Goal: Transaction & Acquisition: Purchase product/service

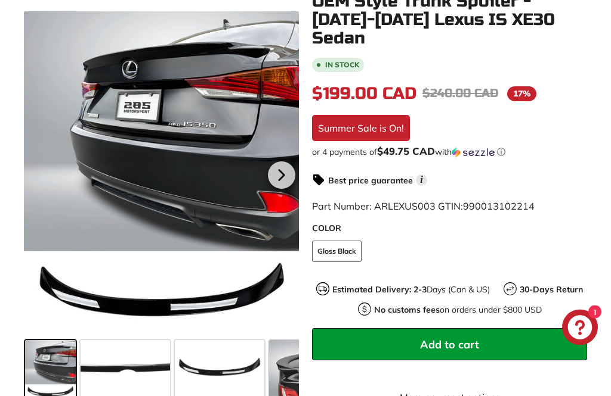
scroll to position [286, 0]
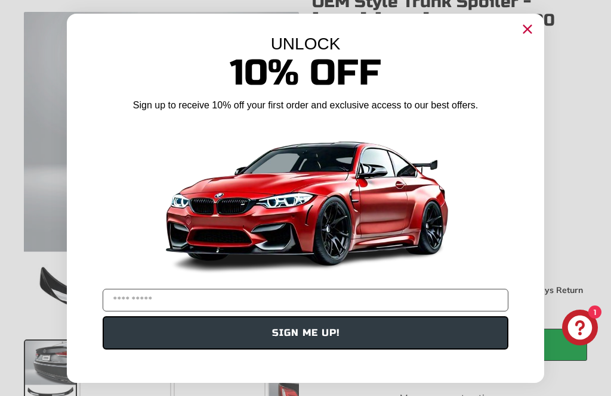
click at [527, 38] on circle "Close dialog" at bounding box center [527, 29] width 18 height 18
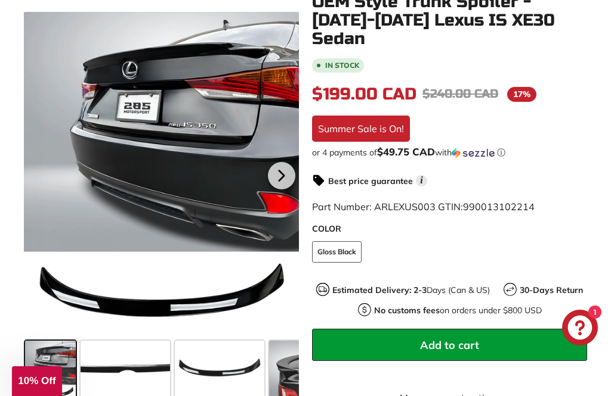
click at [286, 174] on icon at bounding box center [281, 175] width 27 height 27
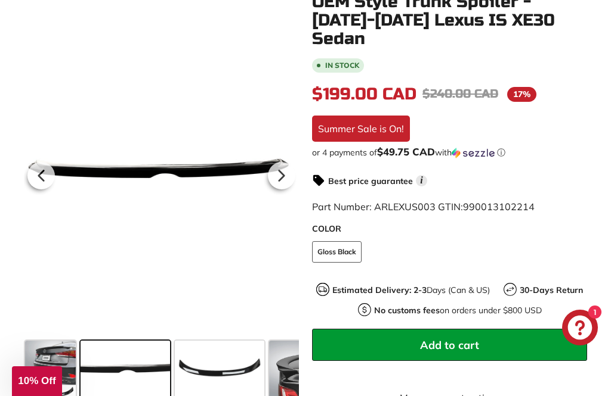
click at [284, 176] on icon at bounding box center [281, 176] width 5 height 10
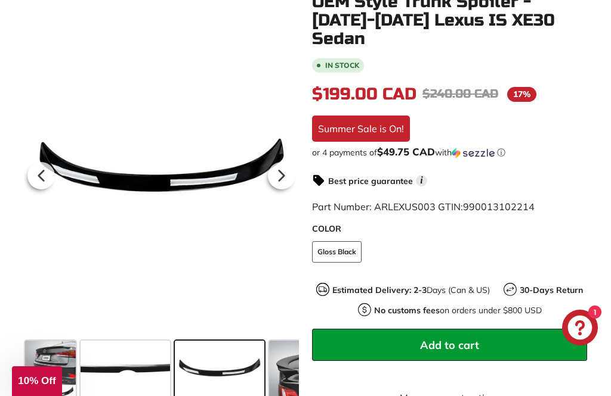
click at [287, 180] on icon at bounding box center [281, 175] width 27 height 27
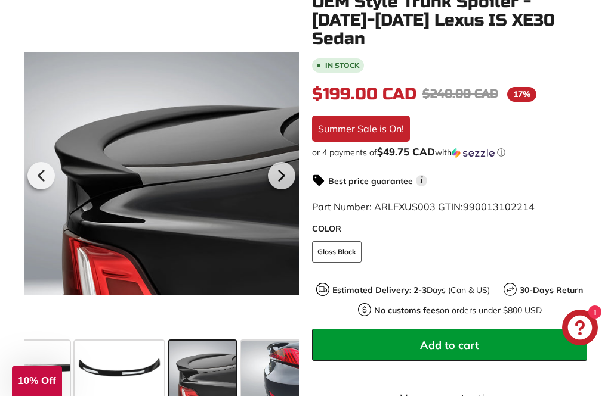
scroll to position [0, 141]
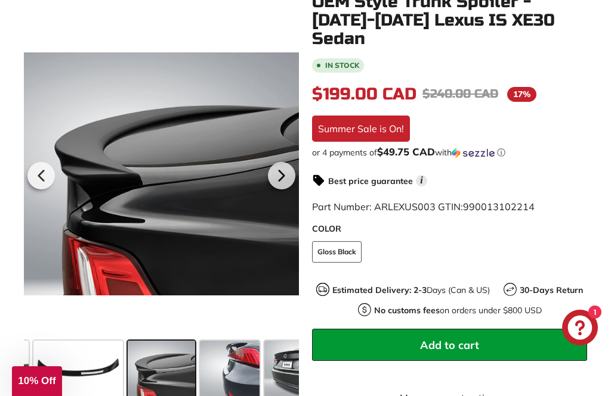
click at [283, 174] on icon at bounding box center [281, 175] width 27 height 27
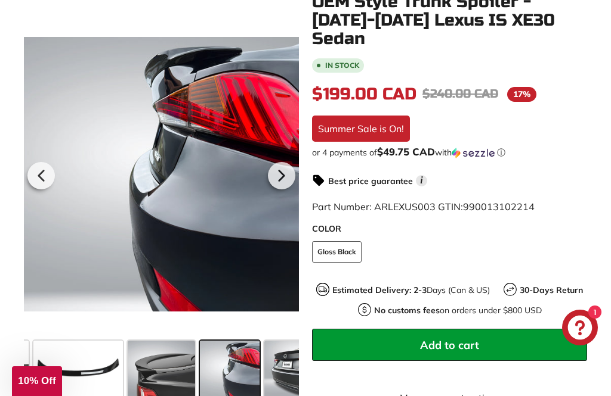
click at [285, 172] on icon at bounding box center [281, 175] width 27 height 27
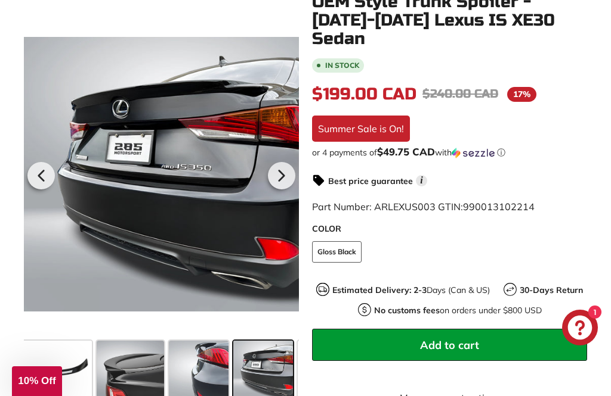
scroll to position [0, 233]
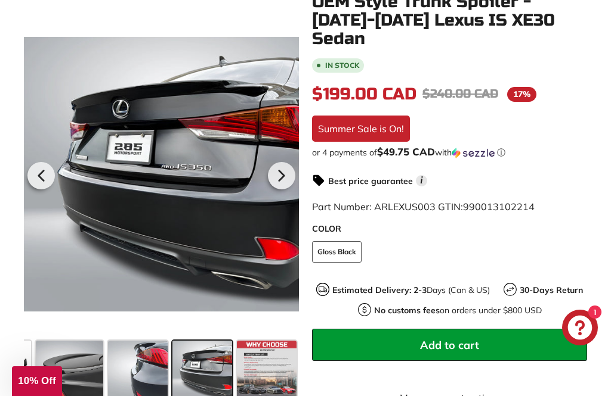
click at [283, 173] on icon at bounding box center [281, 175] width 27 height 27
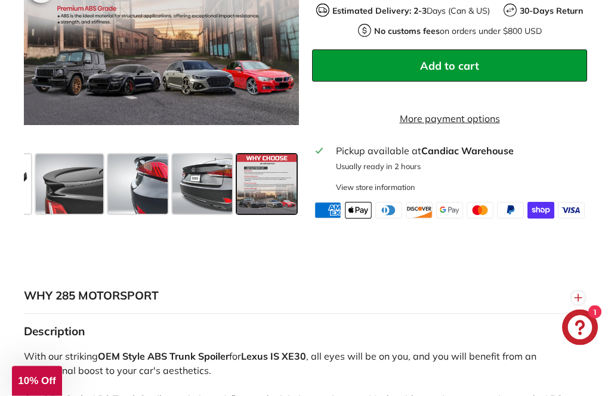
scroll to position [565, 0]
click at [148, 166] on span at bounding box center [138, 184] width 60 height 60
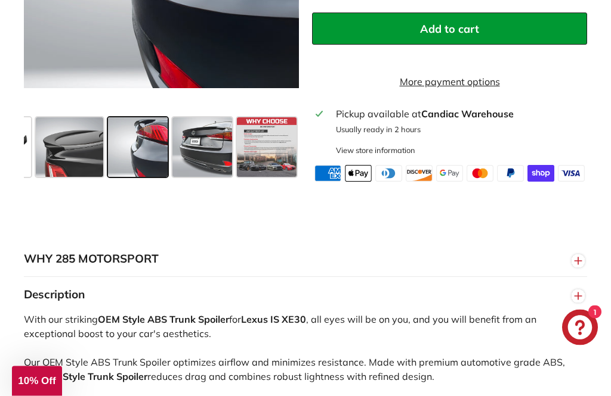
scroll to position [602, 0]
click at [219, 138] on span at bounding box center [202, 147] width 60 height 60
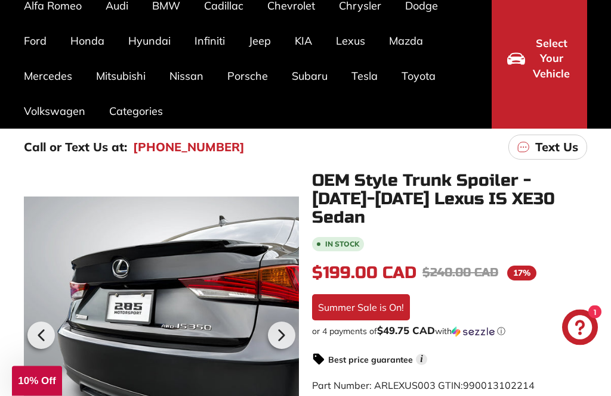
scroll to position [107, 0]
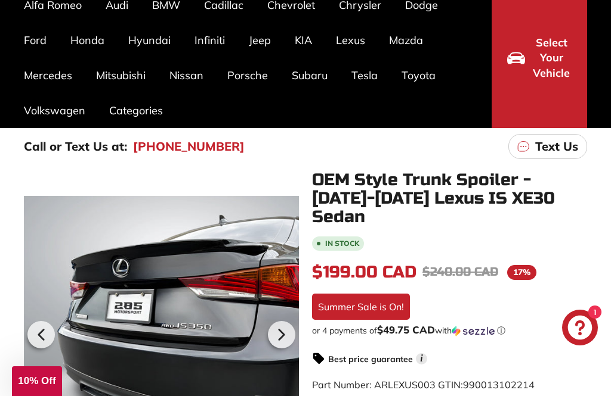
click at [176, 147] on link "(450) 363-1557" at bounding box center [188, 147] width 111 height 18
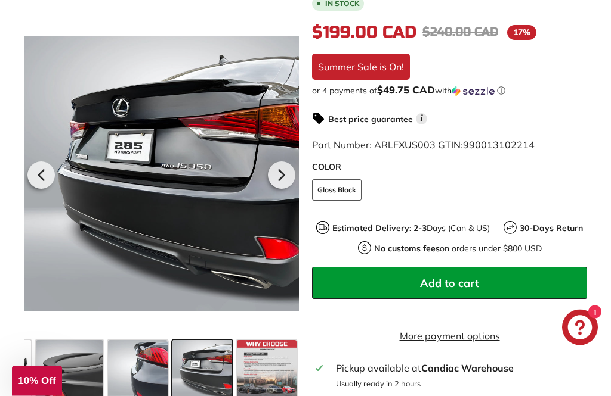
scroll to position [347, 0]
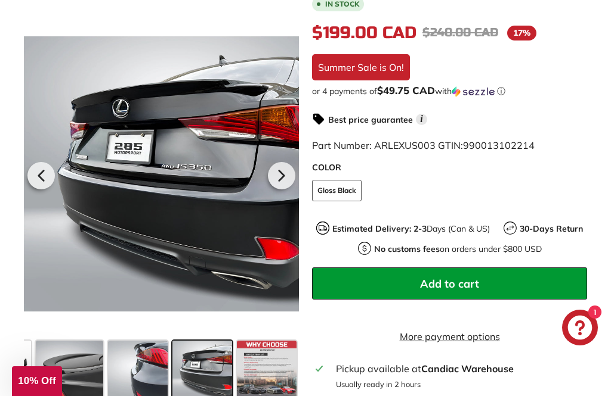
click at [466, 277] on span "Add to cart" at bounding box center [449, 284] width 59 height 14
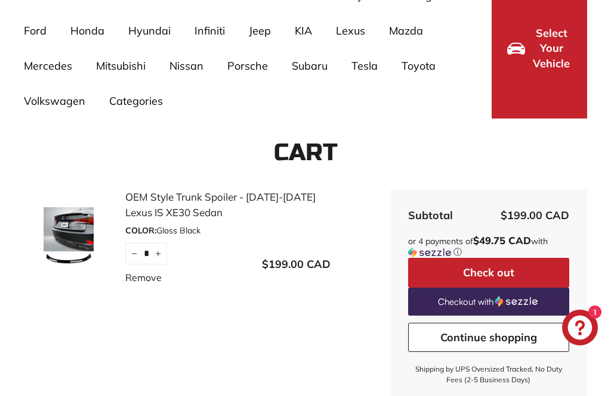
scroll to position [117, 0]
click at [516, 272] on button "Check out" at bounding box center [488, 273] width 161 height 30
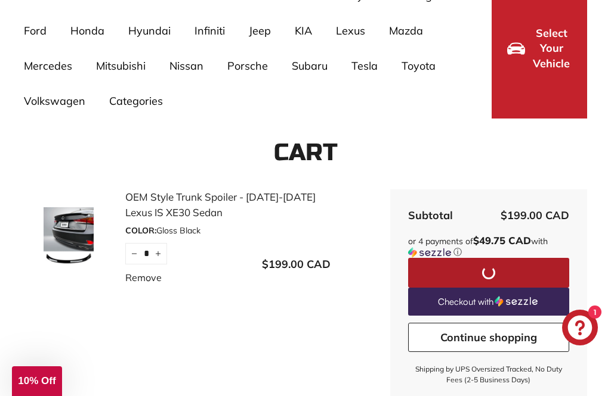
scroll to position [155, 0]
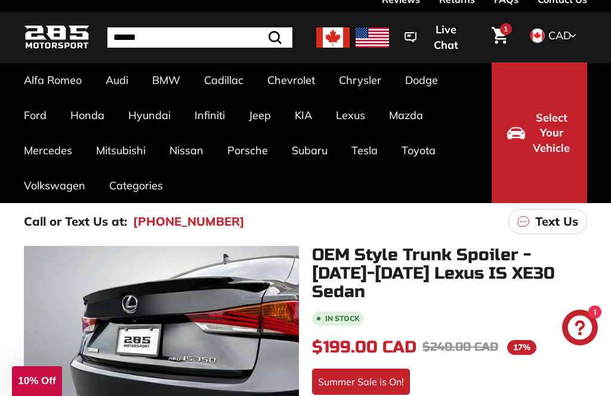
click at [60, 202] on link "IS XE20 [[DATE]-[DATE]]" at bounding box center [65, 187] width 83 height 33
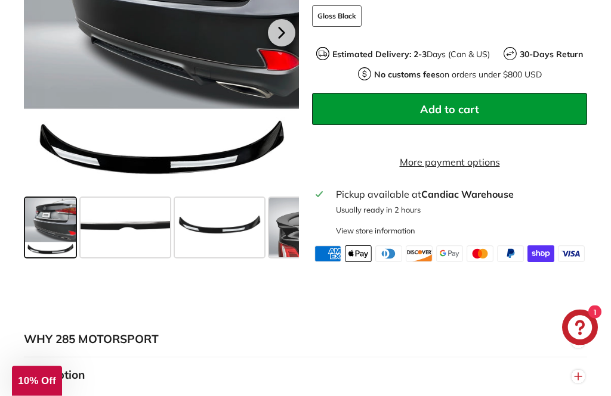
scroll to position [522, 0]
click at [64, 207] on span at bounding box center [50, 228] width 51 height 60
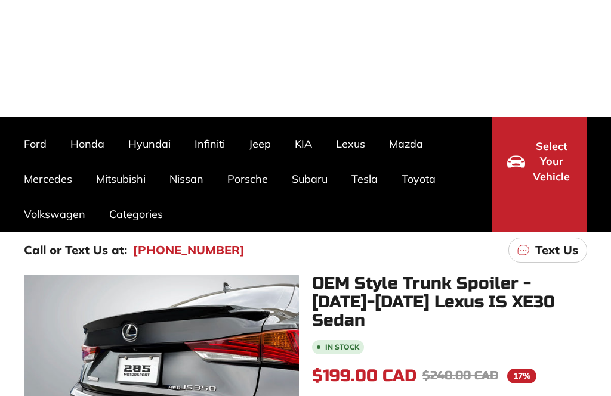
scroll to position [0, 0]
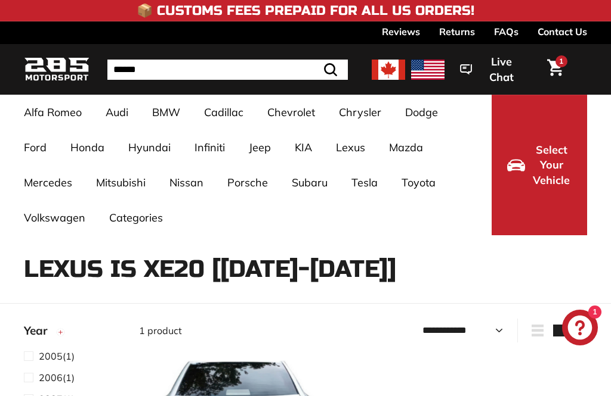
select select "**********"
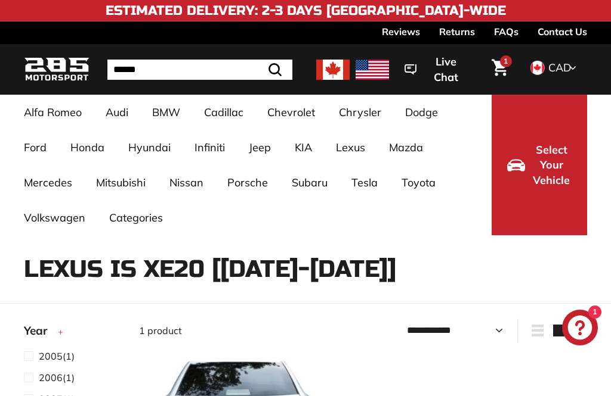
click at [82, 252] on link "IS XE30 [[DATE]-[DATE]]" at bounding box center [65, 252] width 83 height 33
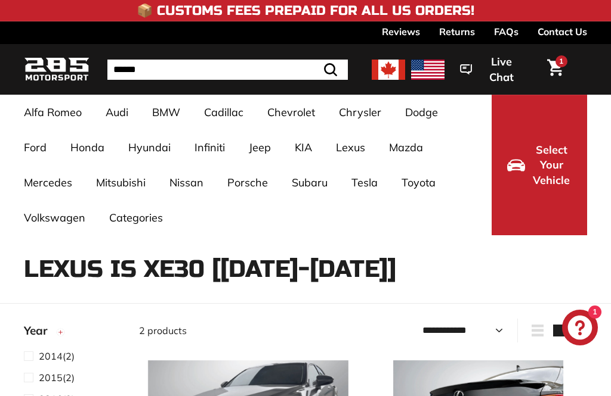
select select "**********"
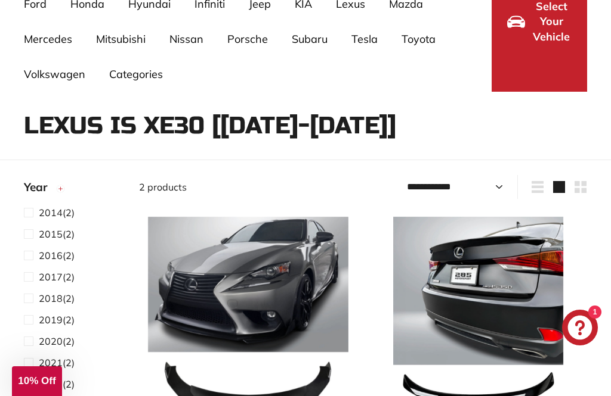
click at [34, 262] on span at bounding box center [31, 256] width 15 height 14
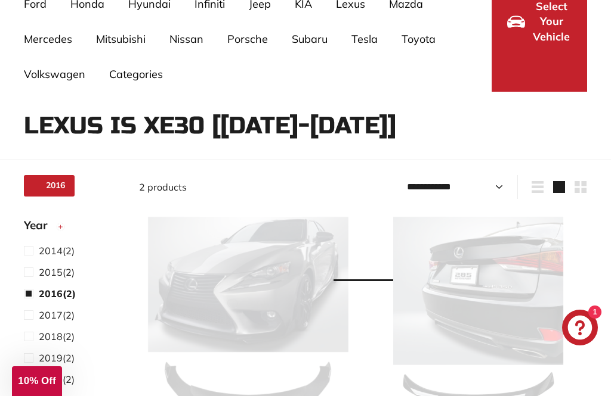
select select "**********"
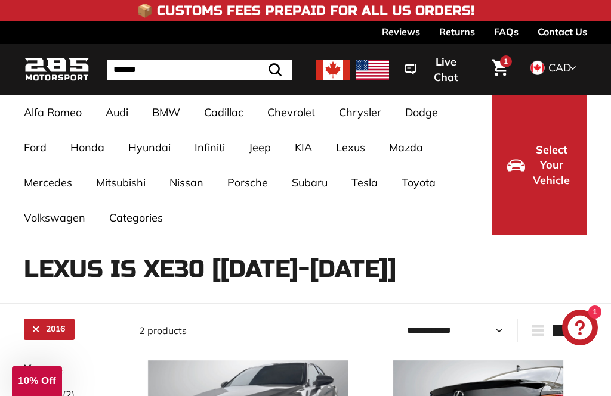
click at [508, 67] on link "1" at bounding box center [499, 69] width 30 height 41
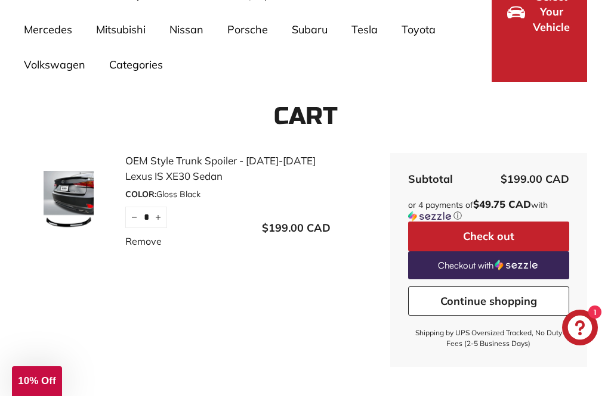
click at [512, 237] on button "Check out" at bounding box center [488, 237] width 161 height 30
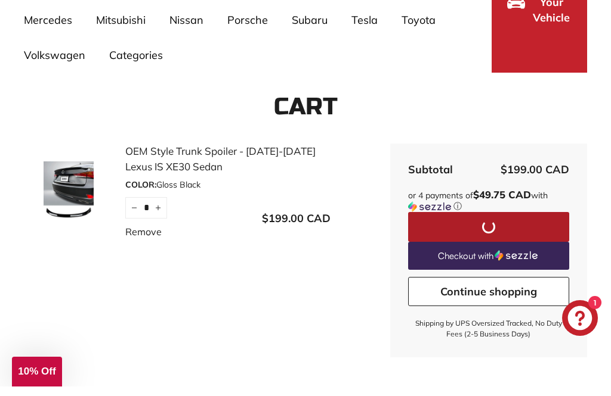
scroll to position [191, 0]
